Goal: Task Accomplishment & Management: Manage account settings

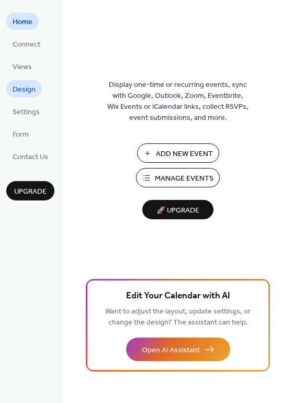
click at [21, 88] on span "Design" at bounding box center [24, 89] width 23 height 11
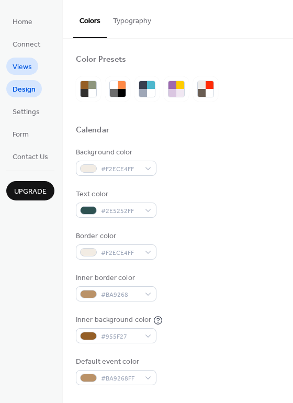
click at [21, 67] on span "Views" at bounding box center [22, 67] width 19 height 11
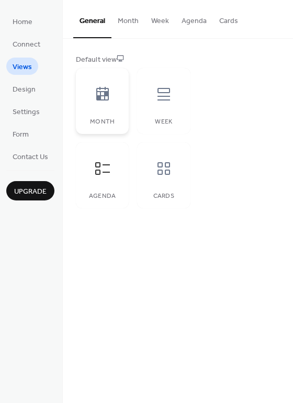
click at [102, 90] on icon at bounding box center [102, 94] width 17 height 17
click at [164, 98] on icon at bounding box center [163, 94] width 17 height 17
click at [115, 170] on div at bounding box center [102, 168] width 31 height 31
click at [160, 182] on div at bounding box center [163, 168] width 31 height 31
click at [90, 188] on div "Agenda" at bounding box center [102, 175] width 53 height 66
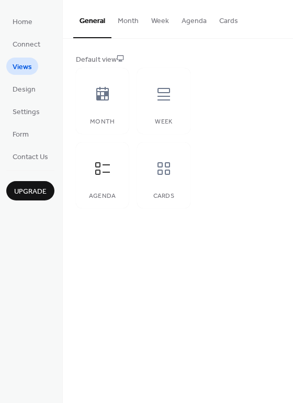
click at [131, 29] on button "Month" at bounding box center [127, 18] width 33 height 37
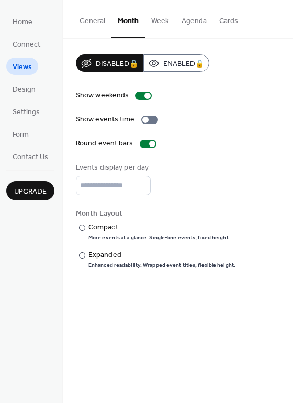
click at [175, 19] on button "Agenda" at bounding box center [194, 18] width 38 height 37
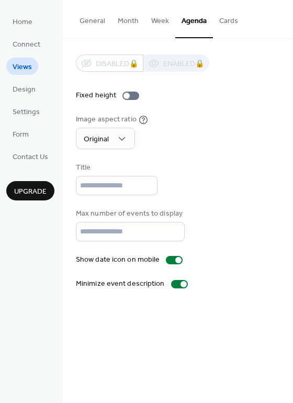
click at [233, 18] on button "Cards" at bounding box center [228, 18] width 31 height 37
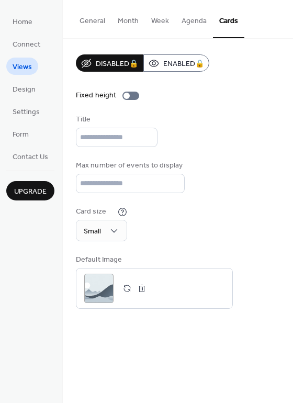
click at [93, 16] on button "General" at bounding box center [92, 18] width 38 height 37
